Goal: Information Seeking & Learning: Check status

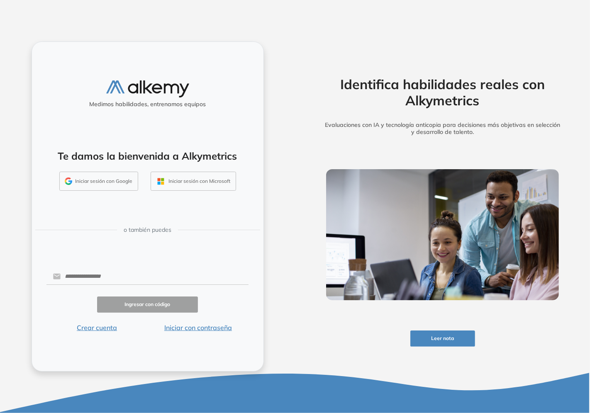
click at [0, 215] on div "Medimos habilidades, entrenamos equipos Te damos la bienvenida a Alkymetrics In…" at bounding box center [147, 206] width 295 height 413
click at [73, 273] on input "text" at bounding box center [155, 277] width 188 height 16
type input "**********"
click at [216, 330] on button "Iniciar con contraseña" at bounding box center [197, 328] width 101 height 10
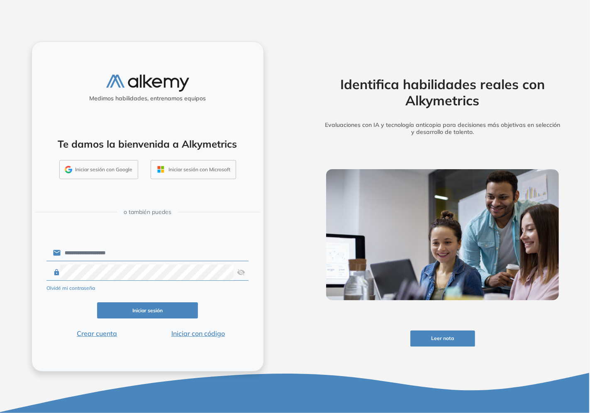
click button "Iniciar sesión" at bounding box center [147, 311] width 101 height 16
click at [239, 277] on img at bounding box center [241, 273] width 8 height 16
click at [142, 310] on button "Iniciar sesión" at bounding box center [147, 311] width 101 height 16
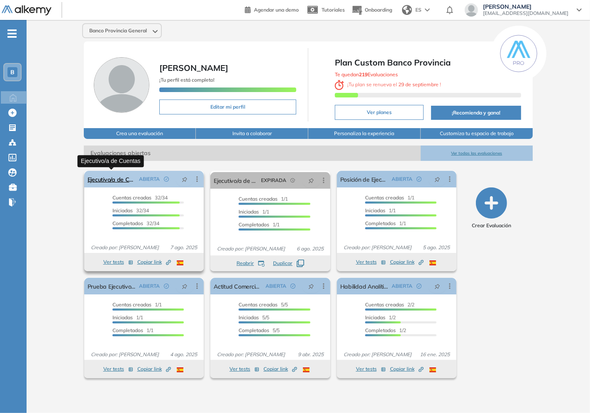
click at [107, 177] on link "Ejecutivo/a de Cuentas" at bounding box center [112, 179] width 49 height 17
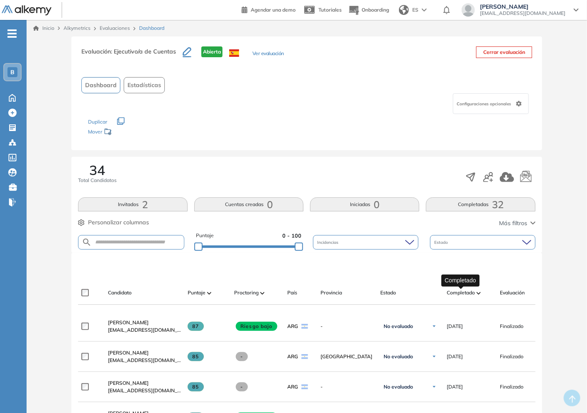
click at [465, 296] on span "Completado" at bounding box center [461, 292] width 28 height 7
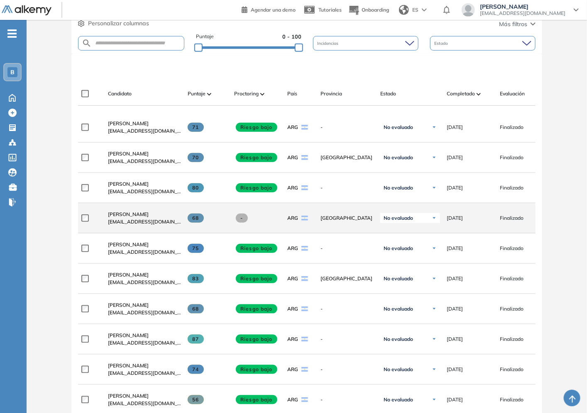
scroll to position [153, 0]
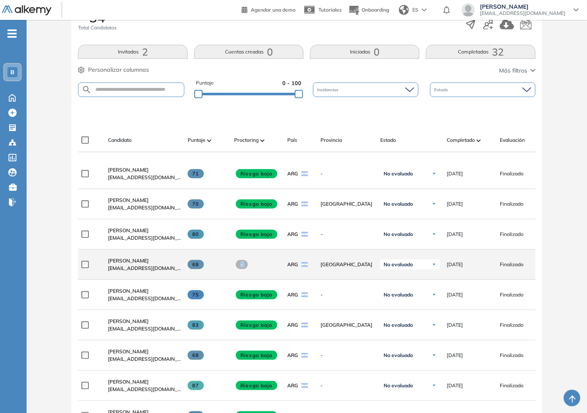
drag, startPoint x: 246, startPoint y: 269, endPoint x: 284, endPoint y: 269, distance: 38.2
click at [284, 269] on div "**********" at bounding box center [357, 265] width 558 height 30
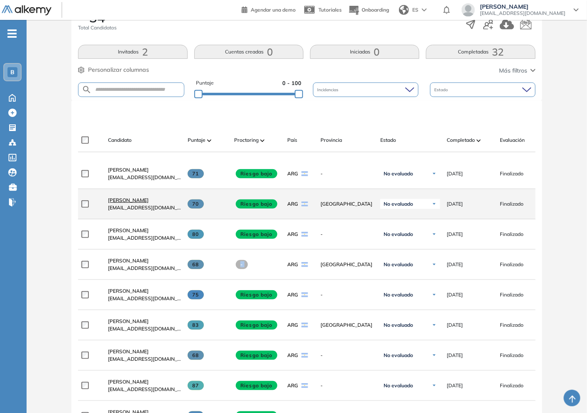
click at [123, 202] on span "Denise Forlini" at bounding box center [128, 200] width 41 height 6
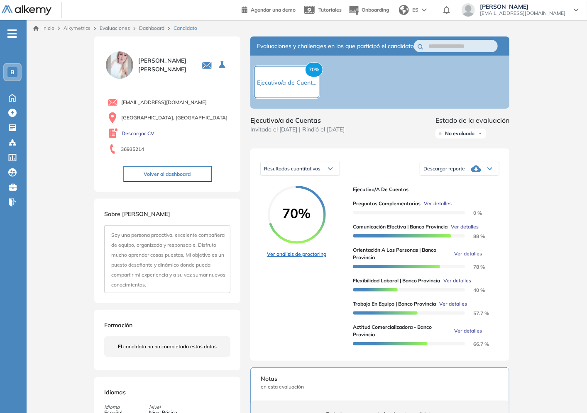
click at [291, 258] on link "Ver análisis de proctoring" at bounding box center [296, 254] width 59 height 7
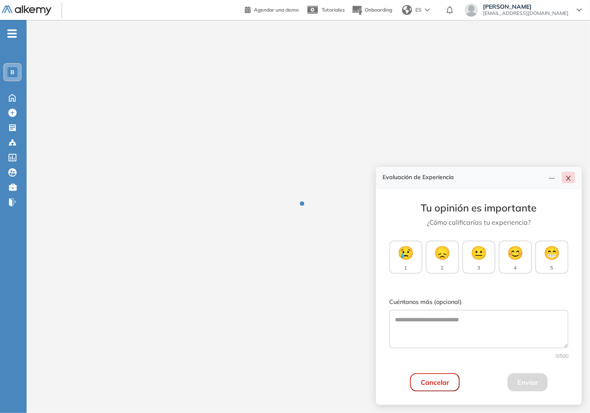
click at [571, 181] on icon "close" at bounding box center [568, 178] width 7 height 7
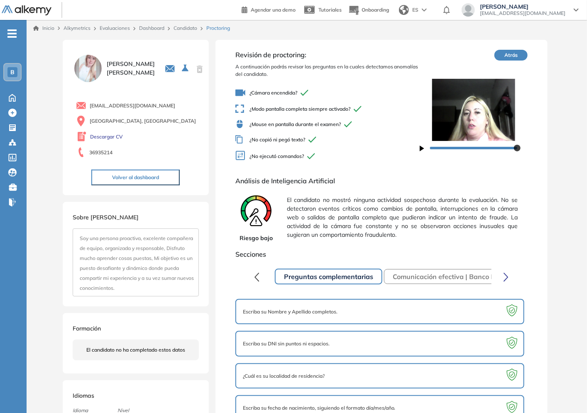
click at [184, 28] on link "Candidato" at bounding box center [185, 28] width 24 height 6
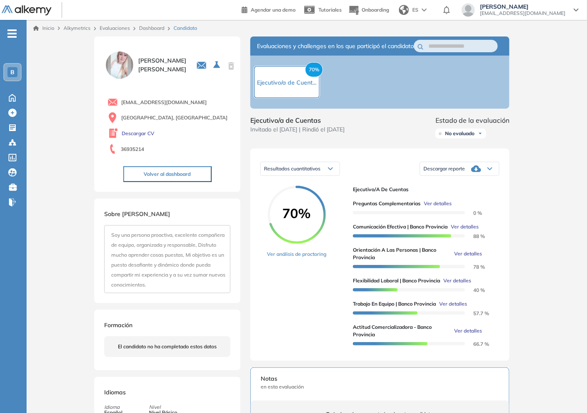
click at [164, 29] on link "Dashboard" at bounding box center [151, 28] width 25 height 6
